Goal: Task Accomplishment & Management: Use online tool/utility

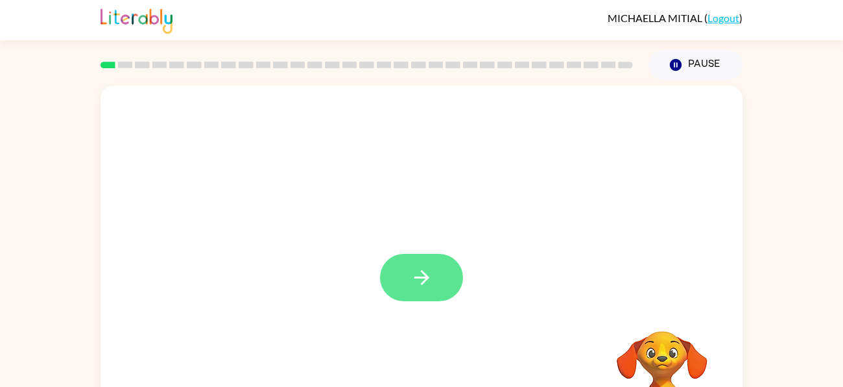
click at [426, 283] on icon "button" at bounding box center [422, 277] width 23 height 23
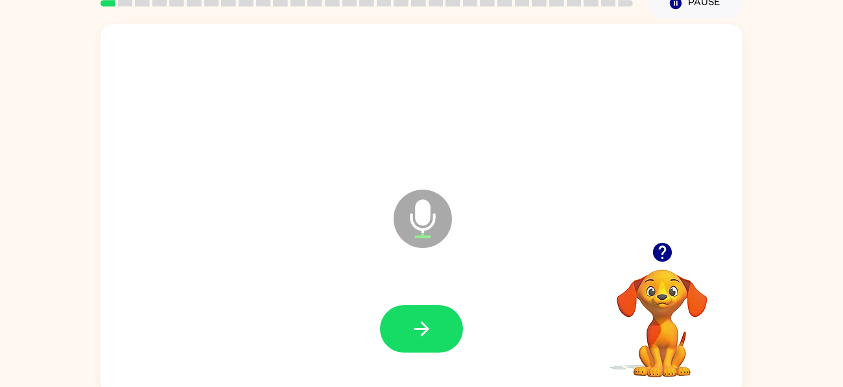
scroll to position [70, 0]
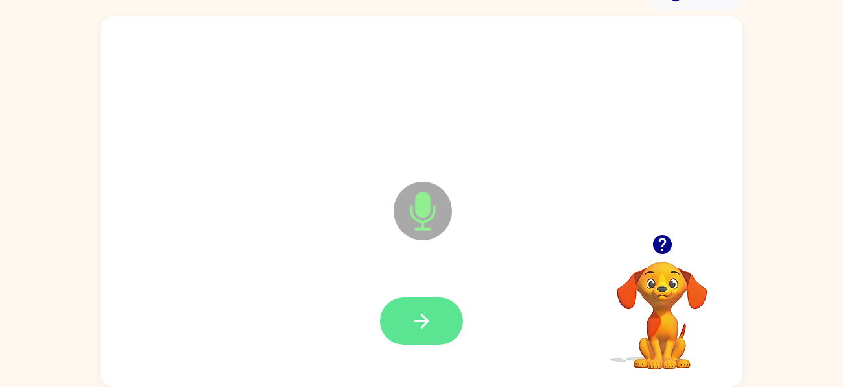
click at [419, 321] on icon "button" at bounding box center [422, 320] width 23 height 23
click at [418, 313] on icon "button" at bounding box center [422, 320] width 23 height 23
click at [424, 298] on button "button" at bounding box center [421, 320] width 83 height 47
click at [410, 335] on button "button" at bounding box center [421, 320] width 83 height 47
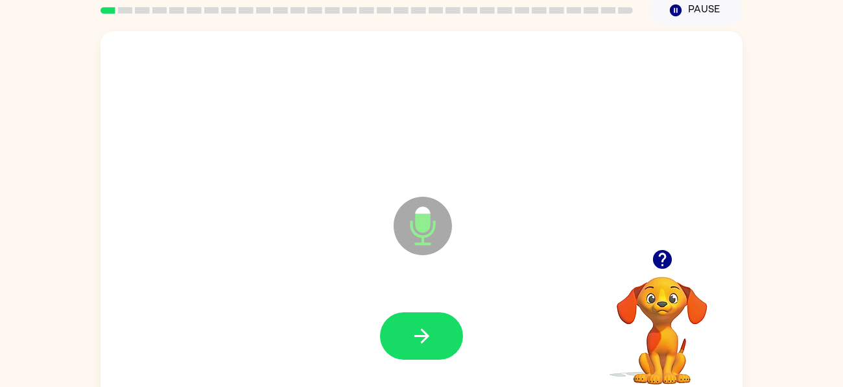
scroll to position [51, 0]
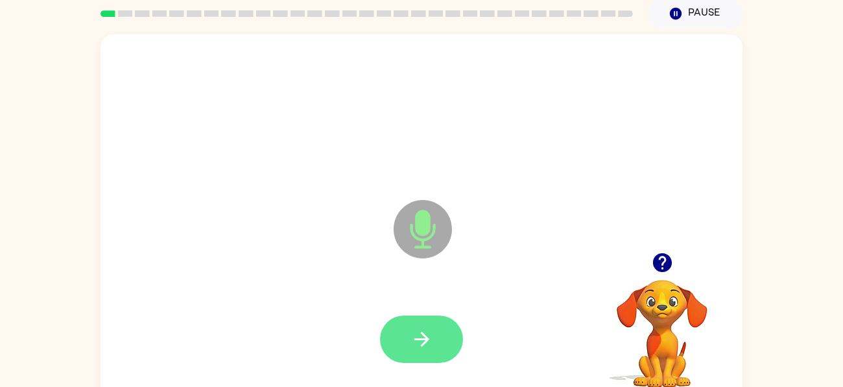
click at [422, 342] on icon "button" at bounding box center [421, 338] width 15 height 15
click at [431, 320] on button "button" at bounding box center [421, 338] width 83 height 47
click at [436, 325] on button "button" at bounding box center [421, 338] width 83 height 47
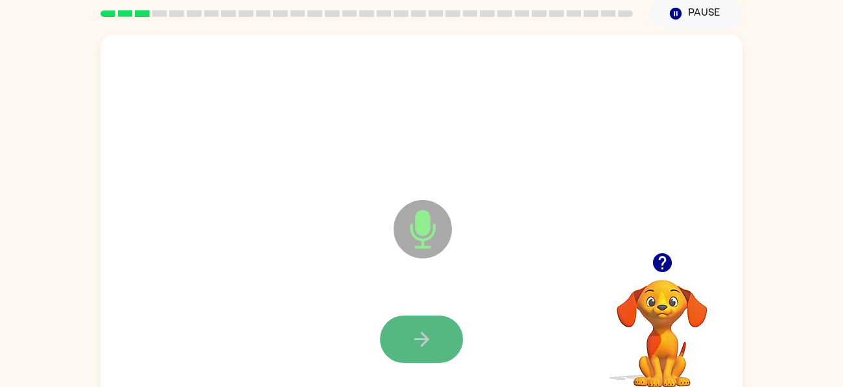
click at [420, 360] on button "button" at bounding box center [421, 338] width 83 height 47
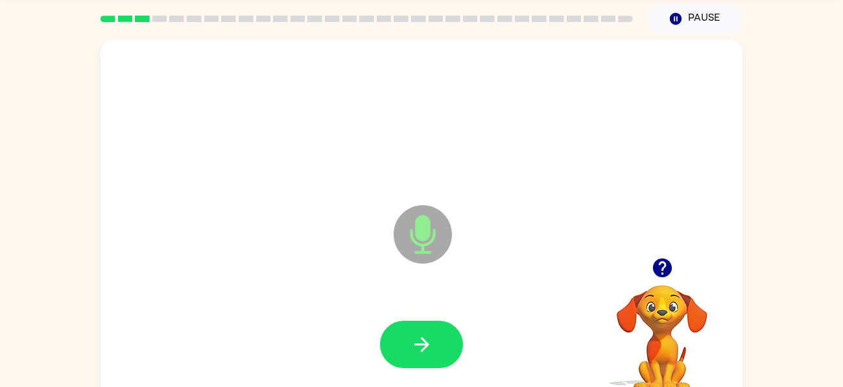
scroll to position [45, 0]
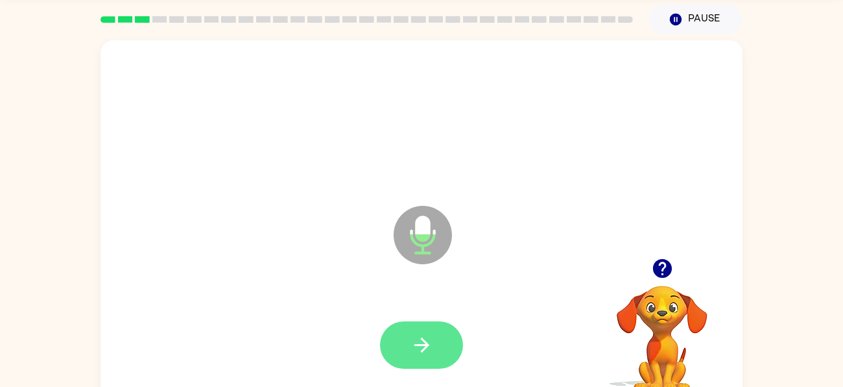
click at [427, 354] on icon "button" at bounding box center [422, 344] width 23 height 23
click at [414, 334] on icon "button" at bounding box center [422, 344] width 23 height 23
click at [435, 328] on button "button" at bounding box center [421, 344] width 83 height 47
click at [411, 348] on icon "button" at bounding box center [422, 344] width 23 height 23
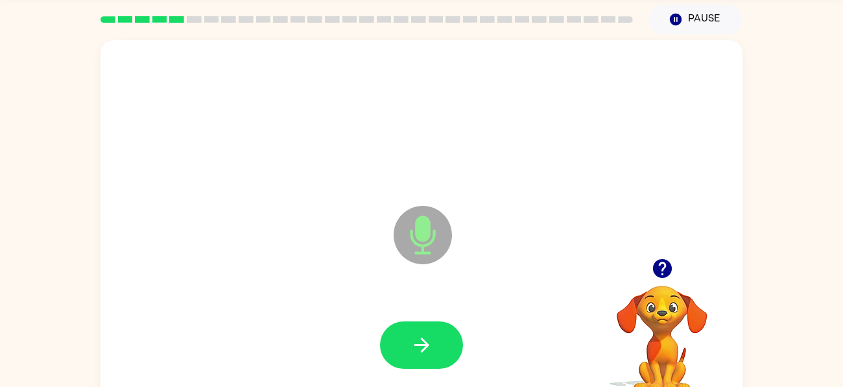
scroll to position [45, 0]
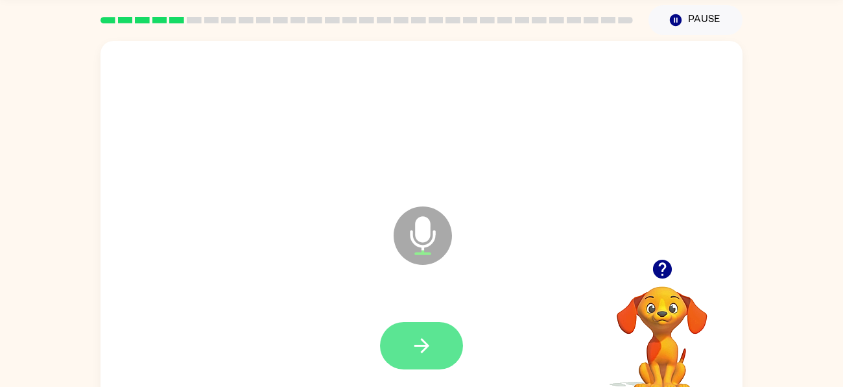
click at [431, 342] on icon "button" at bounding box center [422, 345] width 23 height 23
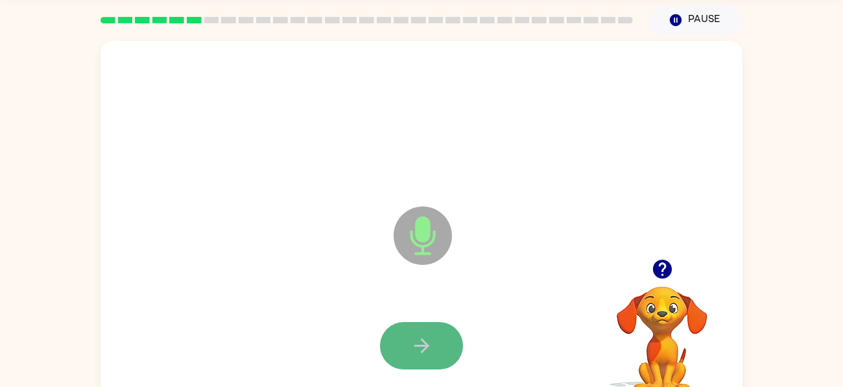
click at [442, 353] on button "button" at bounding box center [421, 345] width 83 height 47
click at [436, 359] on button "button" at bounding box center [421, 345] width 83 height 47
click at [437, 346] on button "button" at bounding box center [421, 345] width 83 height 47
click at [419, 346] on icon "button" at bounding box center [422, 345] width 23 height 23
click at [431, 348] on icon "button" at bounding box center [422, 345] width 23 height 23
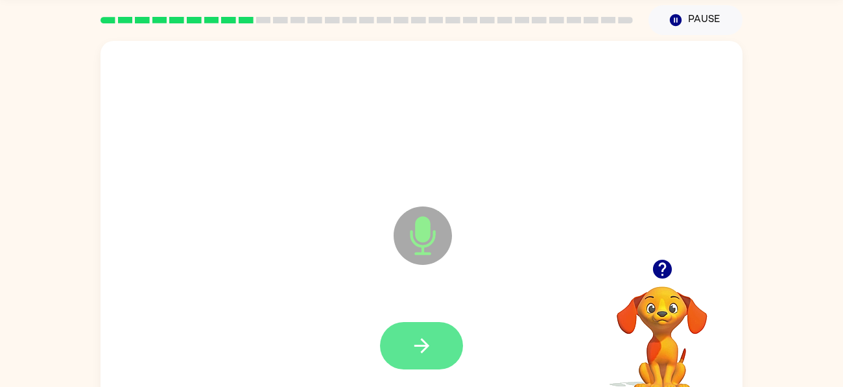
click at [435, 355] on button "button" at bounding box center [421, 345] width 83 height 47
click at [429, 365] on button "button" at bounding box center [421, 345] width 83 height 47
click at [430, 346] on icon "button" at bounding box center [422, 345] width 23 height 23
click at [440, 346] on button "button" at bounding box center [421, 345] width 83 height 47
click at [413, 363] on button "button" at bounding box center [421, 345] width 83 height 47
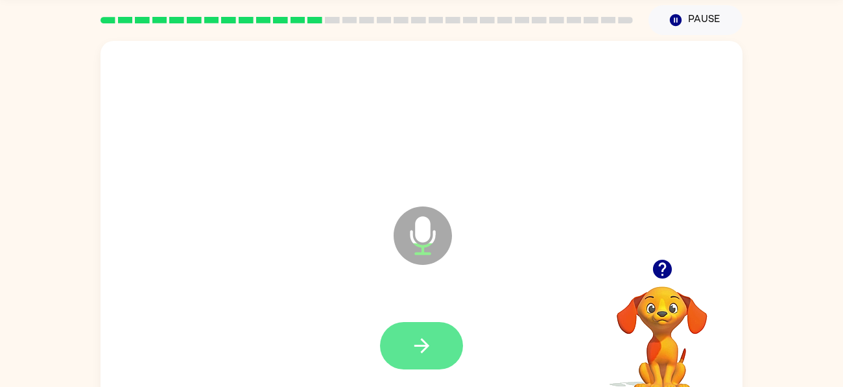
click at [414, 352] on icon "button" at bounding box center [422, 345] width 23 height 23
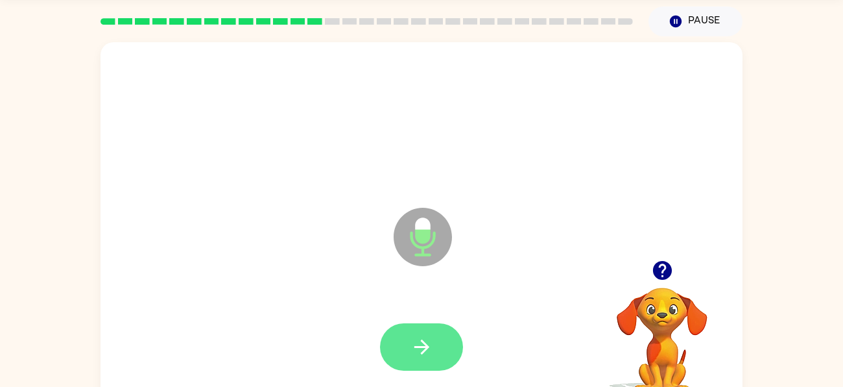
click at [440, 357] on button "button" at bounding box center [421, 346] width 83 height 47
click at [434, 350] on button "button" at bounding box center [421, 346] width 83 height 47
click at [439, 334] on button "button" at bounding box center [421, 346] width 83 height 47
click at [424, 342] on icon "button" at bounding box center [421, 346] width 15 height 15
click at [444, 346] on button "button" at bounding box center [421, 346] width 83 height 47
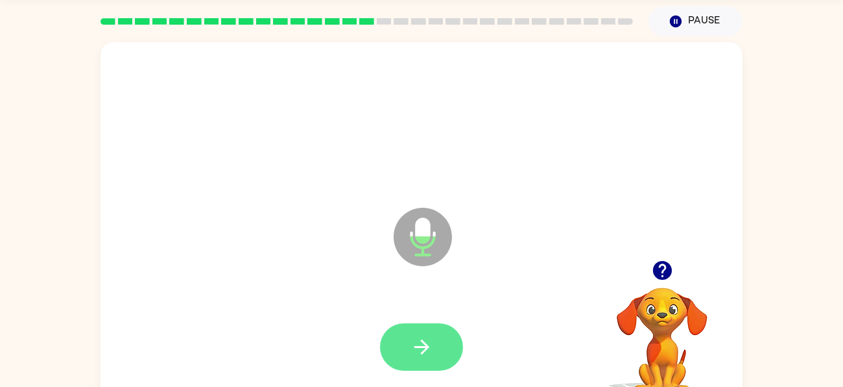
click at [422, 334] on button "button" at bounding box center [421, 346] width 83 height 47
click at [437, 333] on button "button" at bounding box center [421, 346] width 83 height 47
click at [424, 341] on icon "button" at bounding box center [422, 346] width 23 height 23
click at [444, 347] on button "button" at bounding box center [421, 346] width 83 height 47
click at [422, 353] on icon "button" at bounding box center [421, 346] width 15 height 15
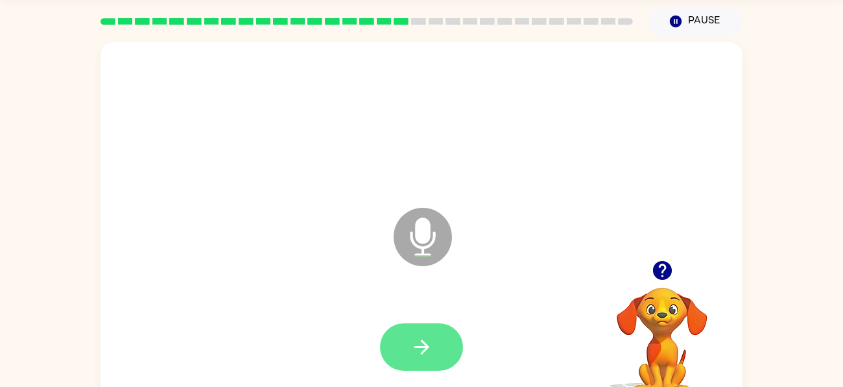
click at [434, 339] on button "button" at bounding box center [421, 346] width 83 height 47
click at [433, 344] on icon "button" at bounding box center [422, 346] width 23 height 23
click at [421, 339] on icon "button" at bounding box center [422, 346] width 23 height 23
click at [425, 344] on icon "button" at bounding box center [421, 346] width 15 height 15
click at [437, 333] on button "button" at bounding box center [421, 346] width 83 height 47
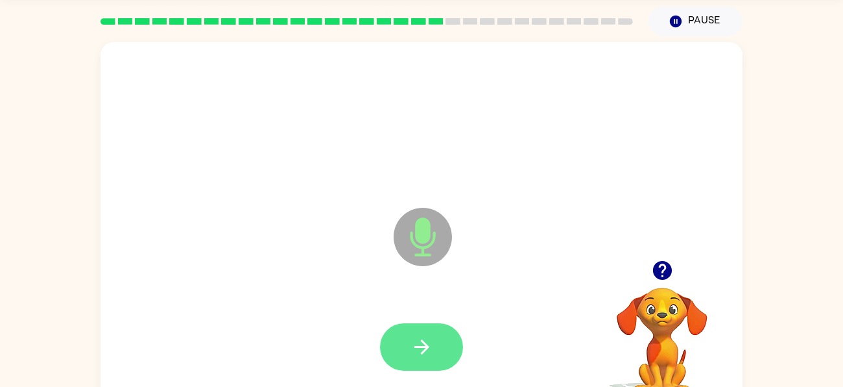
click at [422, 352] on icon "button" at bounding box center [421, 346] width 15 height 15
click at [425, 346] on icon "button" at bounding box center [421, 346] width 15 height 15
click at [425, 333] on button "button" at bounding box center [421, 346] width 83 height 47
click at [427, 344] on icon "button" at bounding box center [421, 346] width 15 height 15
click at [434, 341] on button "button" at bounding box center [421, 346] width 83 height 47
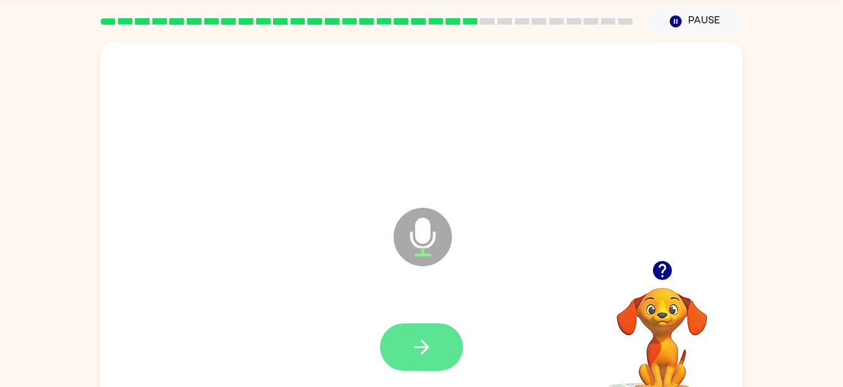
click at [446, 344] on button "button" at bounding box center [421, 346] width 83 height 47
click at [447, 332] on button "button" at bounding box center [421, 346] width 83 height 47
click at [439, 344] on button "button" at bounding box center [421, 346] width 83 height 47
click at [418, 348] on icon "button" at bounding box center [422, 346] width 23 height 23
click at [437, 346] on button "button" at bounding box center [421, 346] width 83 height 47
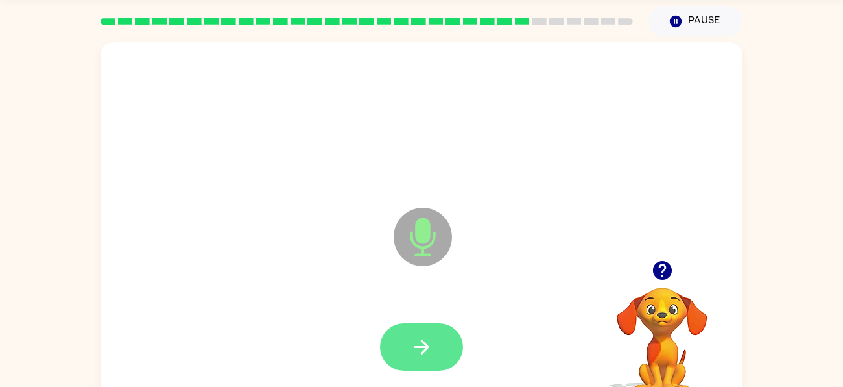
click at [416, 341] on icon "button" at bounding box center [422, 346] width 23 height 23
click at [431, 350] on icon "button" at bounding box center [422, 346] width 23 height 23
click at [416, 348] on icon "button" at bounding box center [422, 346] width 23 height 23
click at [438, 334] on button "button" at bounding box center [421, 346] width 83 height 47
click at [426, 341] on icon "button" at bounding box center [422, 346] width 23 height 23
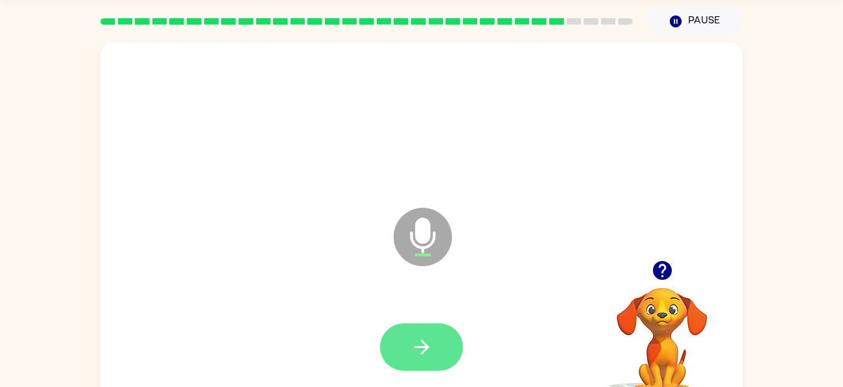
click at [445, 344] on button "button" at bounding box center [421, 346] width 83 height 47
click at [431, 348] on icon "button" at bounding box center [422, 346] width 23 height 23
click at [426, 355] on icon "button" at bounding box center [422, 346] width 23 height 23
click at [411, 348] on icon "button" at bounding box center [422, 346] width 23 height 23
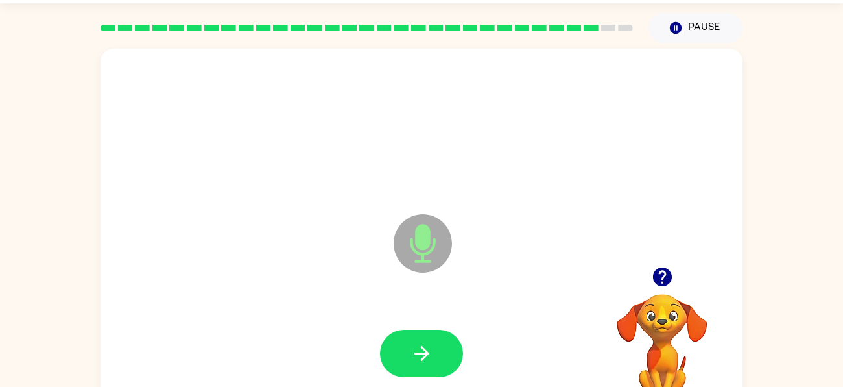
scroll to position [23, 0]
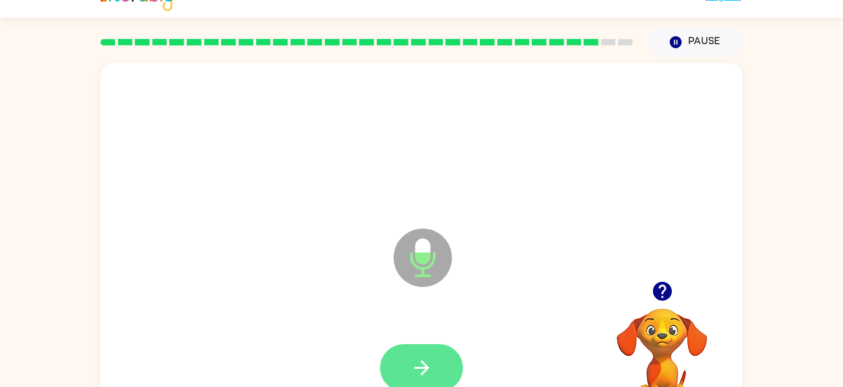
click at [431, 346] on button "button" at bounding box center [421, 367] width 83 height 47
click at [433, 346] on div at bounding box center [421, 367] width 83 height 47
click at [434, 361] on button "button" at bounding box center [421, 367] width 83 height 47
click at [434, 371] on button "button" at bounding box center [421, 367] width 83 height 47
